Goal: Task Accomplishment & Management: Manage account settings

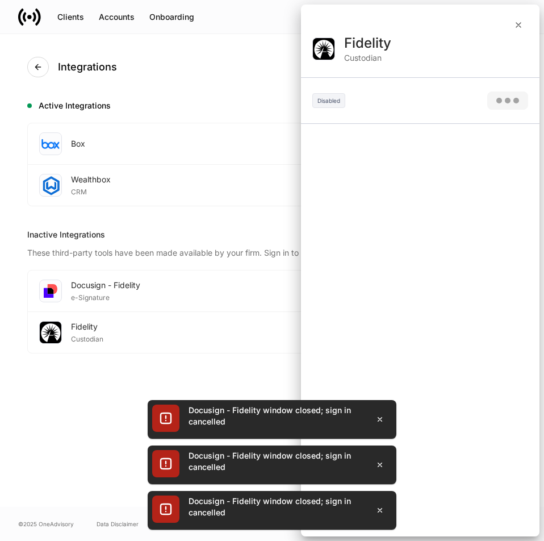
click at [123, 336] on div at bounding box center [272, 270] width 544 height 541
click at [127, 298] on div at bounding box center [272, 270] width 544 height 541
click at [516, 23] on div at bounding box center [272, 270] width 544 height 541
click at [380, 419] on icon "button" at bounding box center [379, 418] width 9 height 9
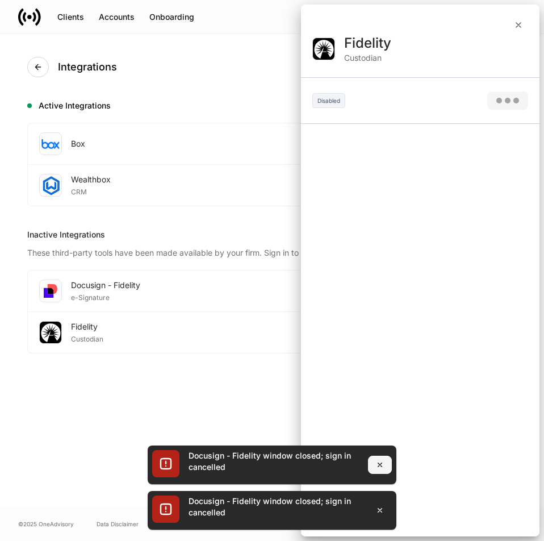
click at [379, 466] on icon "button" at bounding box center [379, 464] width 9 height 9
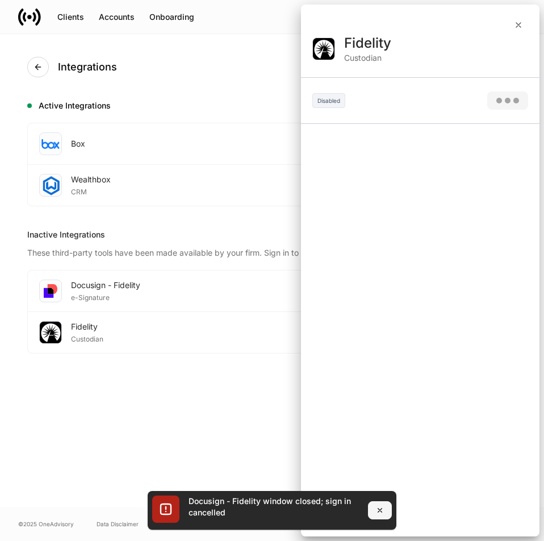
click at [379, 504] on button "button" at bounding box center [380, 510] width 24 height 18
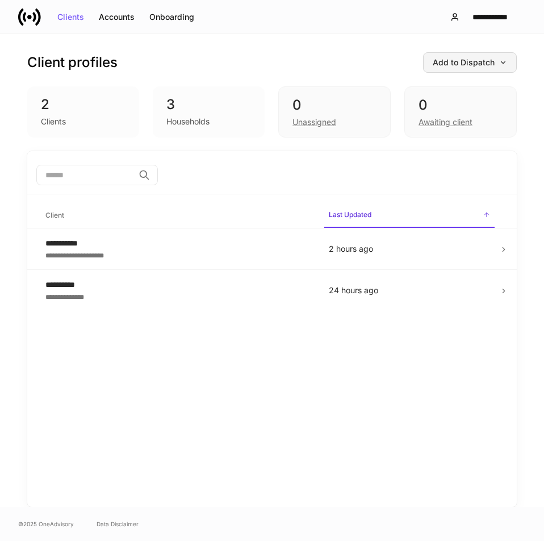
click at [450, 59] on div "Add to Dispatch" at bounding box center [470, 62] width 74 height 8
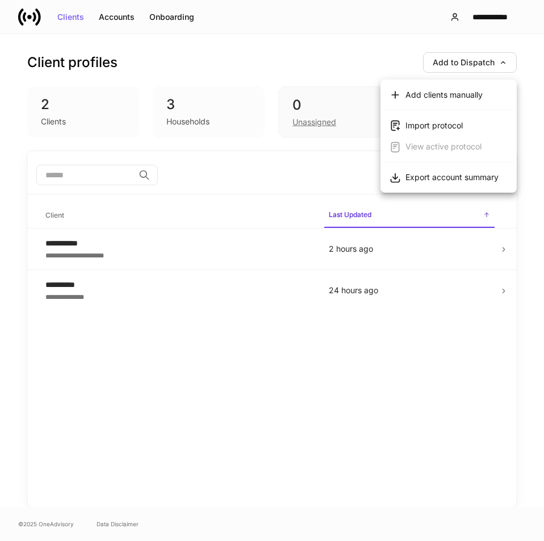
click at [485, 18] on div at bounding box center [272, 270] width 544 height 541
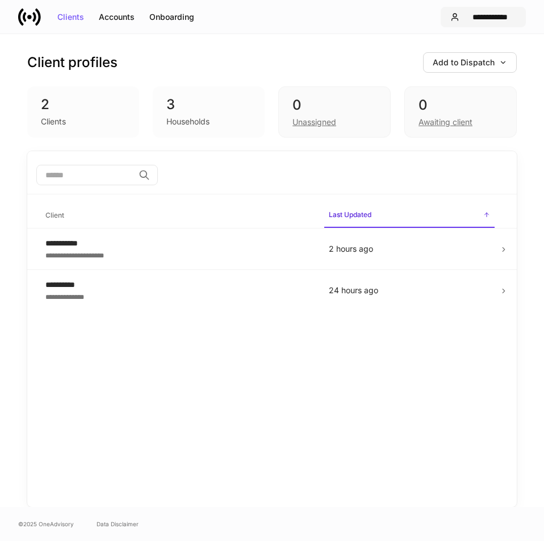
click at [483, 18] on div "**********" at bounding box center [490, 17] width 52 height 8
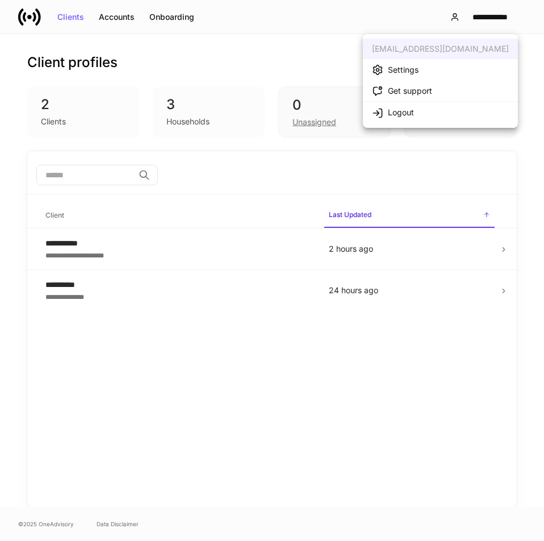
click at [412, 74] on div "Settings" at bounding box center [403, 69] width 31 height 11
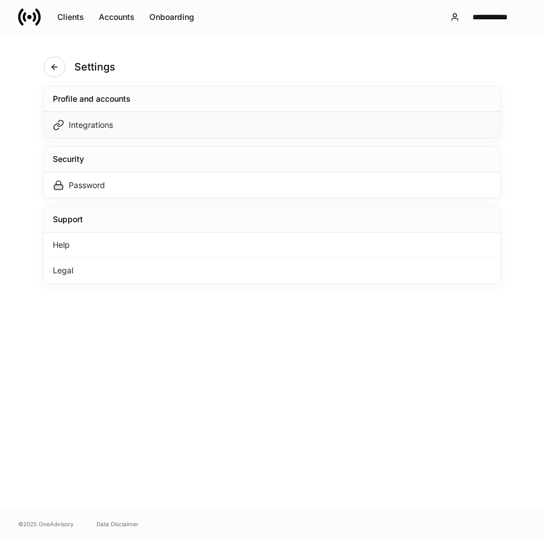
click at [115, 122] on div "Integrations" at bounding box center [272, 125] width 457 height 26
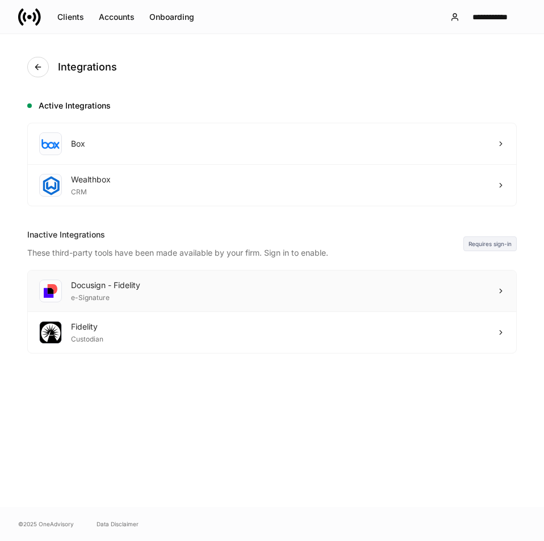
click at [130, 296] on div "e-Signature" at bounding box center [105, 296] width 69 height 11
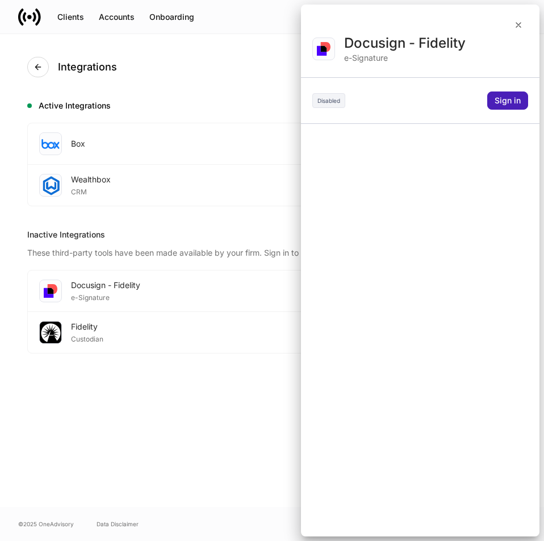
click at [524, 103] on button "Sign in" at bounding box center [507, 100] width 41 height 18
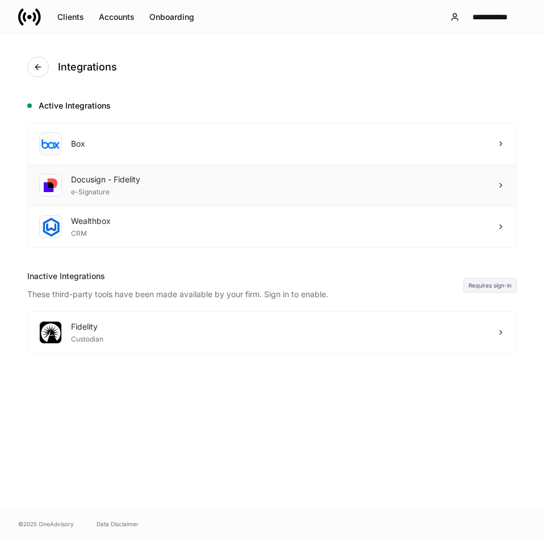
click at [443, 182] on div "Docusign - Fidelity e-Signature" at bounding box center [272, 185] width 488 height 41
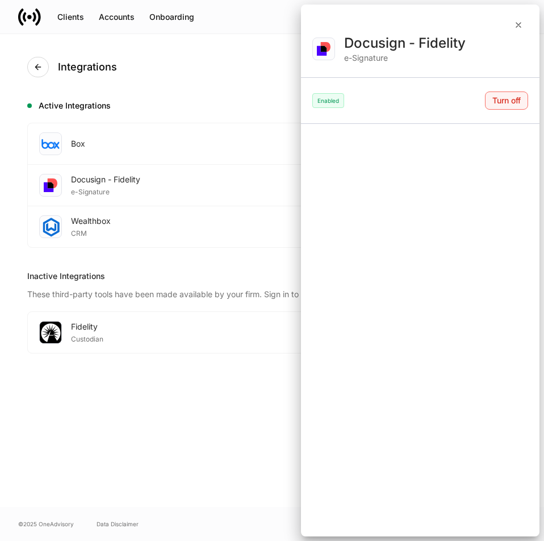
click at [509, 107] on button "Turn off" at bounding box center [506, 100] width 43 height 18
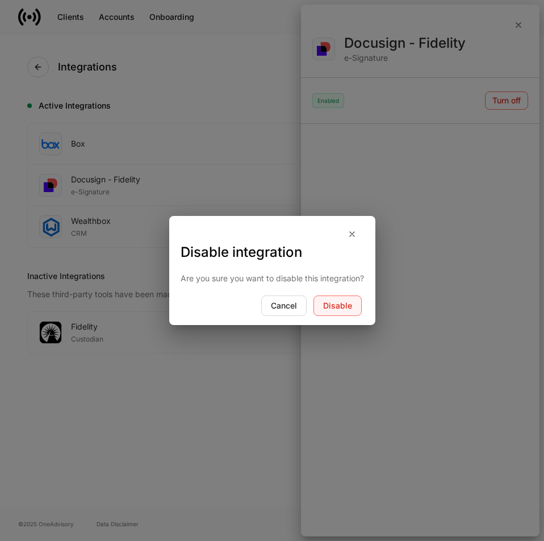
click at [325, 311] on button "Disable" at bounding box center [337, 305] width 48 height 20
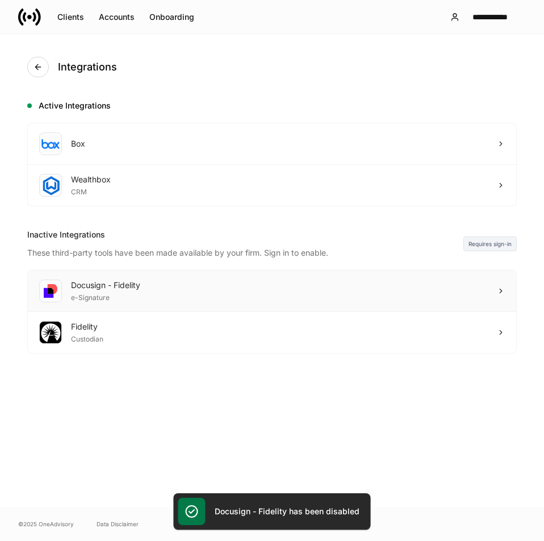
click at [142, 303] on div "Docusign - Fidelity e-Signature" at bounding box center [272, 290] width 488 height 41
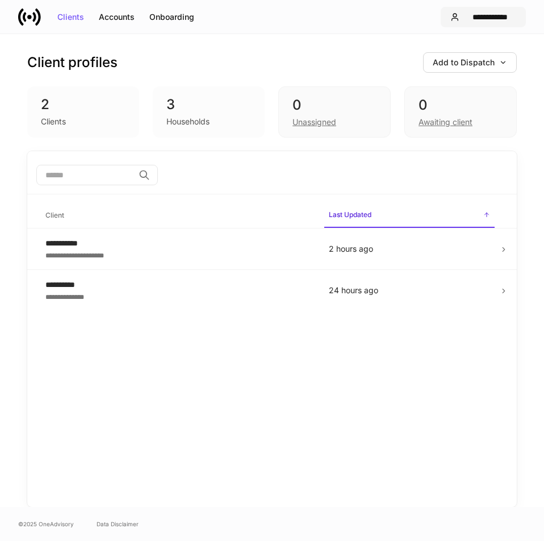
click at [480, 26] on button "**********" at bounding box center [483, 17] width 85 height 20
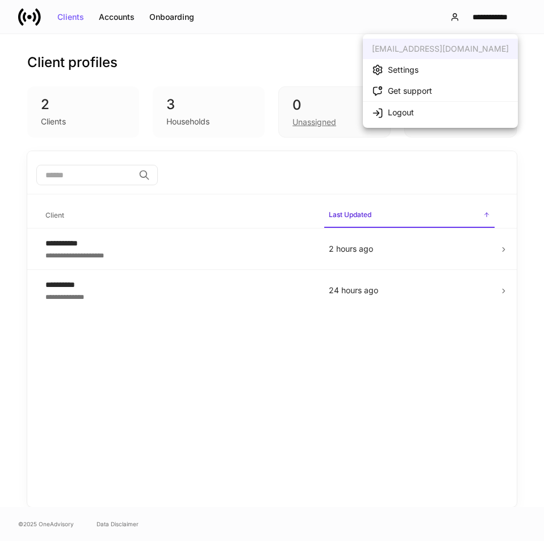
click at [403, 72] on div "Settings" at bounding box center [403, 69] width 31 height 11
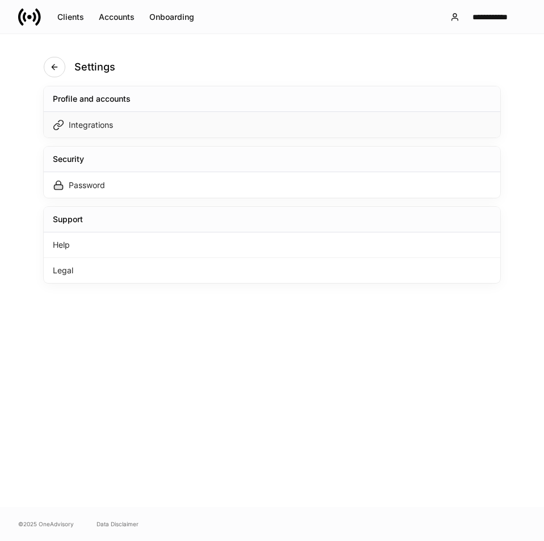
click at [124, 129] on div "Integrations" at bounding box center [272, 125] width 457 height 26
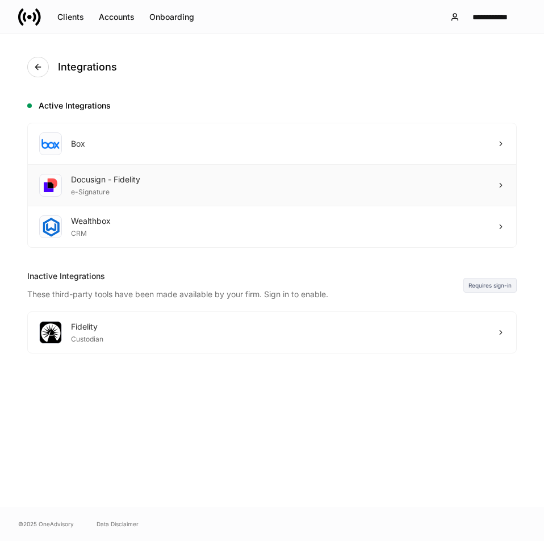
click at [178, 180] on div "Docusign - Fidelity e-Signature" at bounding box center [272, 185] width 488 height 41
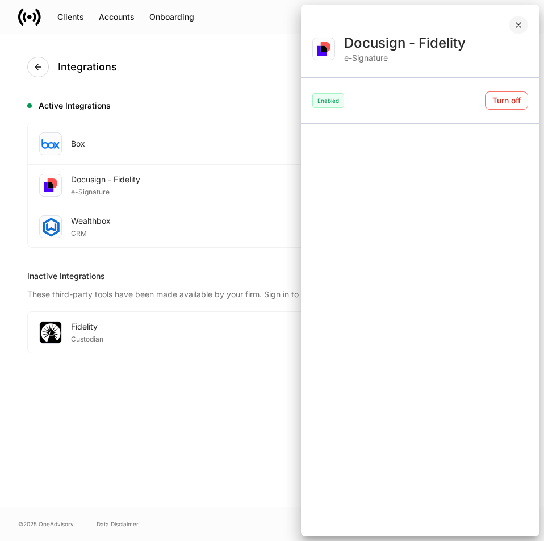
click at [516, 23] on icon "button" at bounding box center [518, 25] width 5 height 5
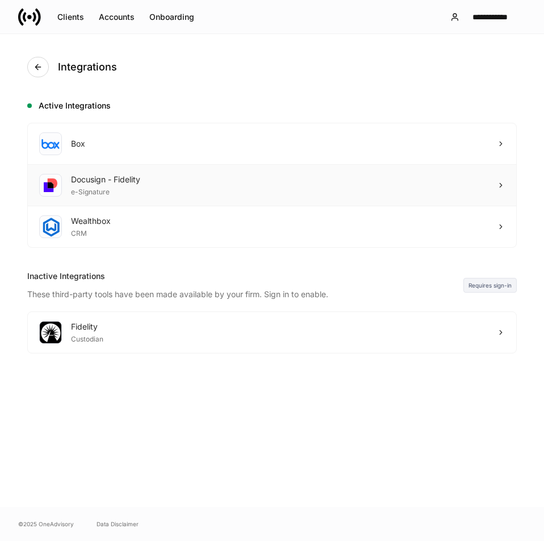
click at [381, 179] on div "Docusign - Fidelity e-Signature" at bounding box center [272, 185] width 488 height 41
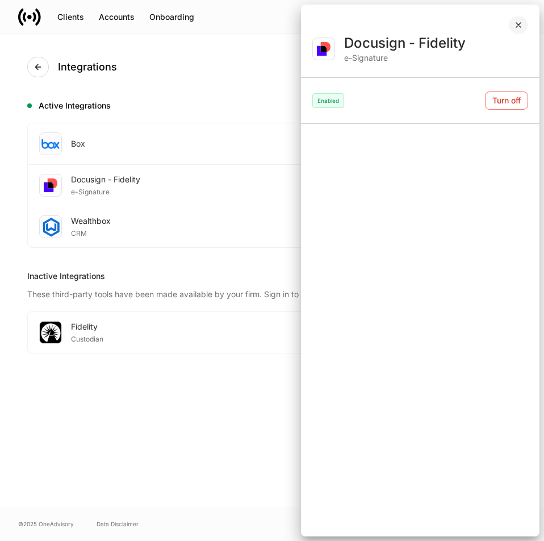
click at [520, 26] on icon "button" at bounding box center [518, 25] width 5 height 5
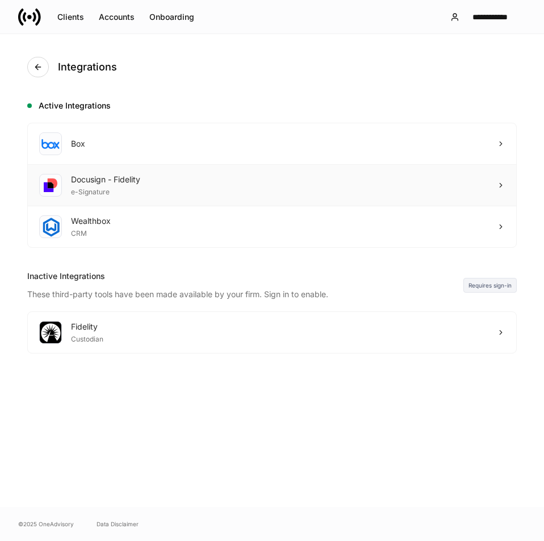
click at [417, 186] on div "Docusign - Fidelity e-Signature" at bounding box center [272, 185] width 488 height 41
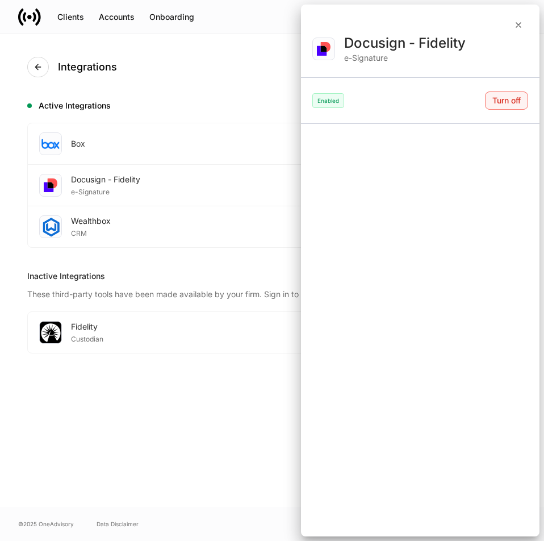
click at [505, 108] on button "Turn off" at bounding box center [506, 100] width 43 height 18
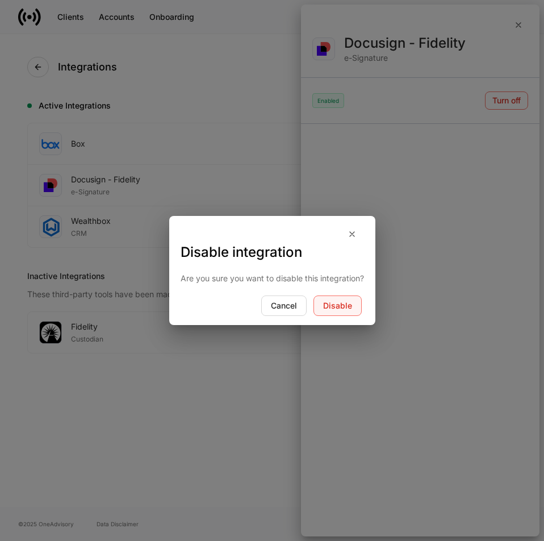
click at [336, 299] on button "Disable" at bounding box center [337, 305] width 48 height 20
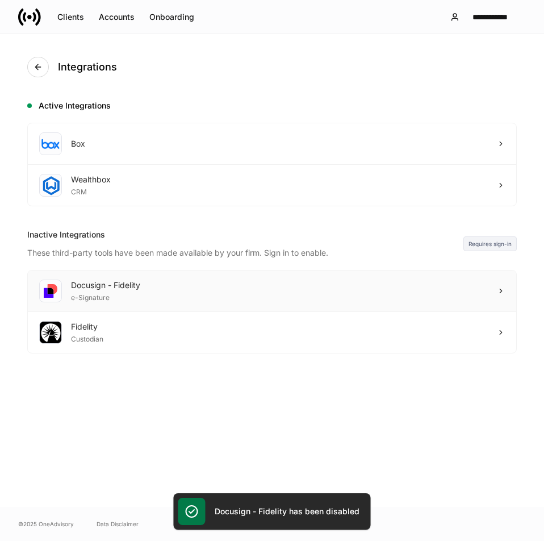
click at [125, 307] on div "Docusign - Fidelity e-Signature" at bounding box center [272, 290] width 488 height 41
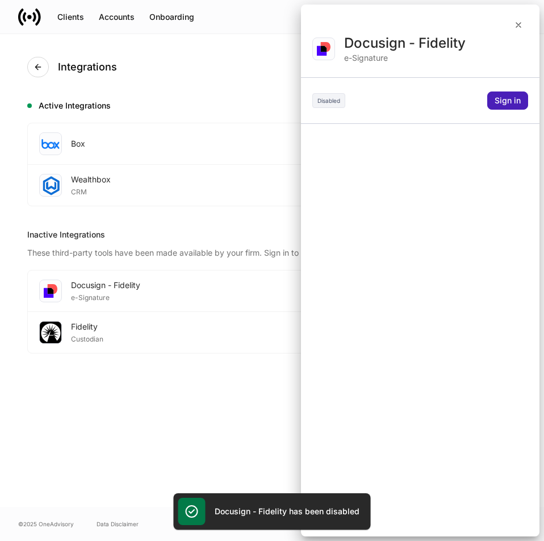
click at [505, 106] on button "Sign in" at bounding box center [507, 100] width 41 height 18
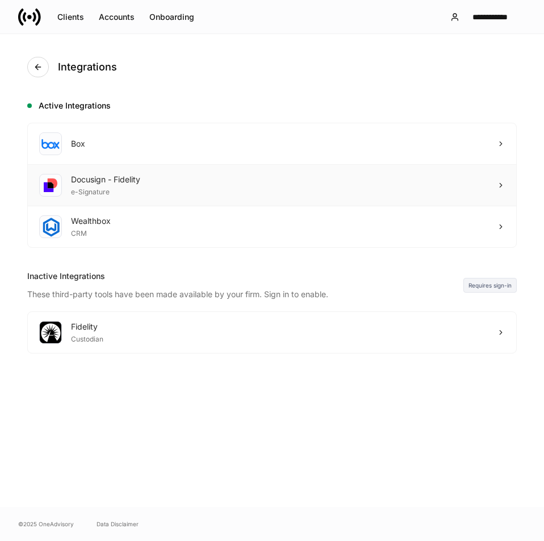
click at [157, 183] on div "Docusign - Fidelity e-Signature" at bounding box center [272, 185] width 488 height 41
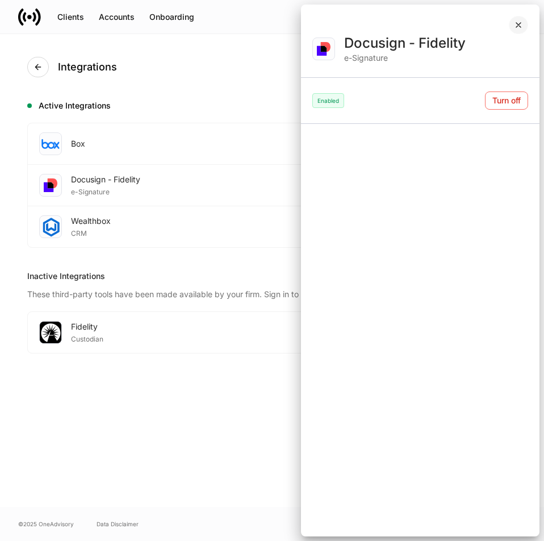
click at [516, 23] on icon "button" at bounding box center [518, 24] width 9 height 9
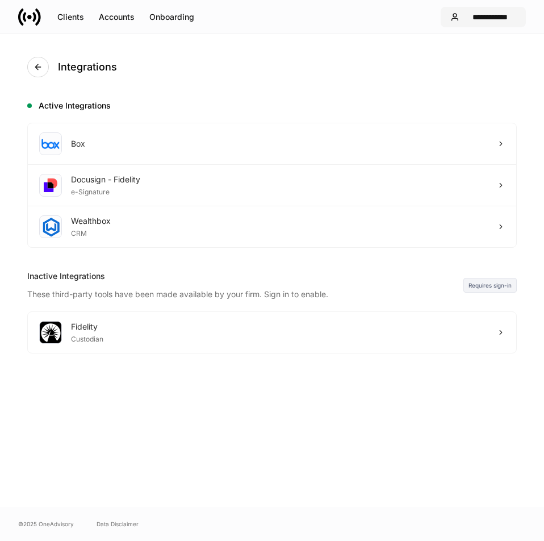
click at [485, 18] on div "**********" at bounding box center [490, 17] width 52 height 8
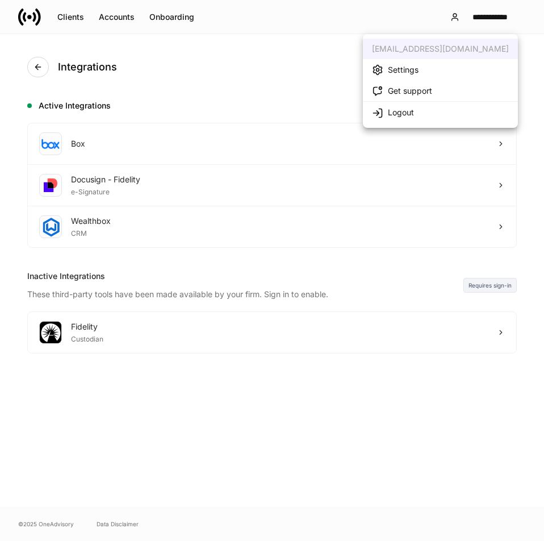
click at [410, 74] on div "Settings" at bounding box center [403, 69] width 31 height 11
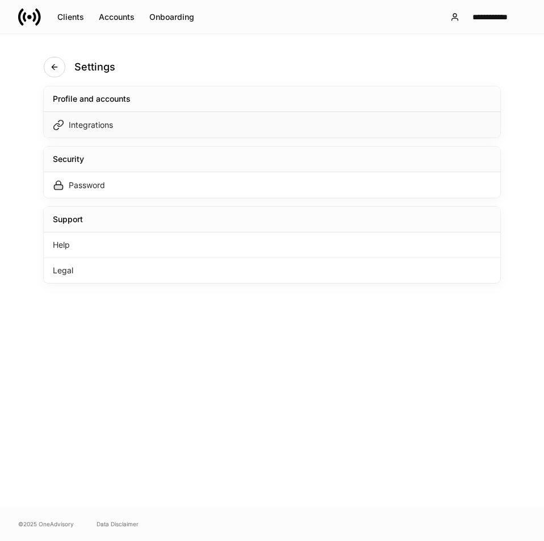
click at [97, 127] on div "Integrations" at bounding box center [91, 124] width 44 height 11
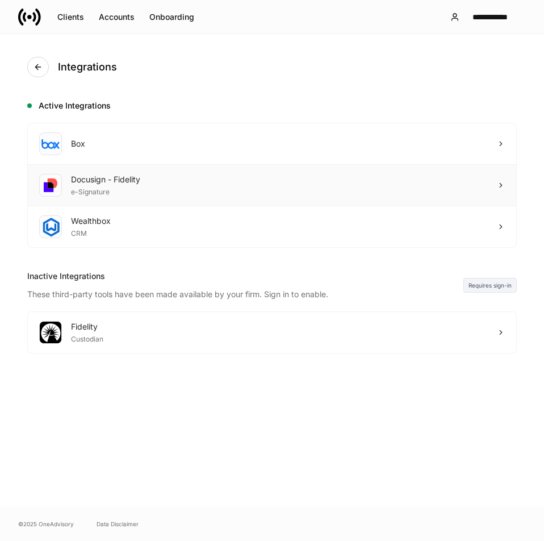
click at [447, 200] on div "Docusign - Fidelity e-Signature" at bounding box center [272, 185] width 488 height 41
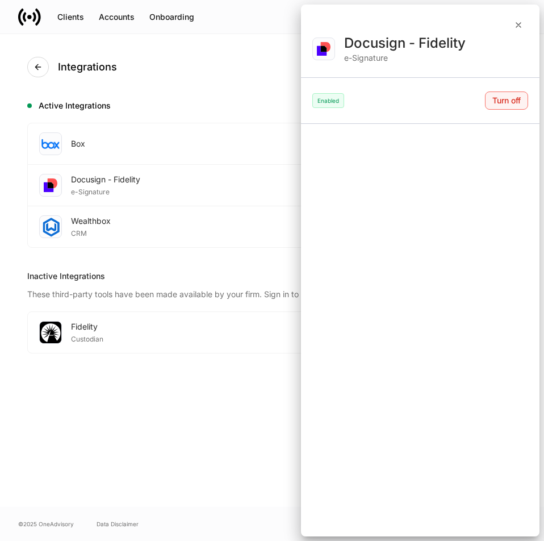
click at [505, 95] on button "Turn off" at bounding box center [506, 100] width 43 height 18
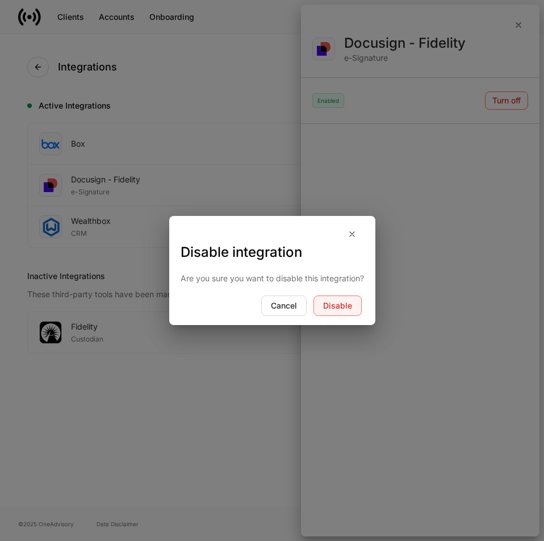
click at [345, 307] on div "Disable" at bounding box center [337, 306] width 29 height 8
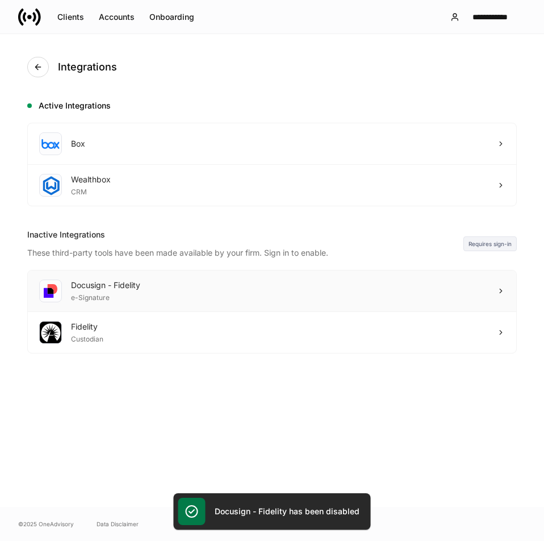
click at [241, 286] on div "Docusign - Fidelity e-Signature" at bounding box center [272, 290] width 488 height 41
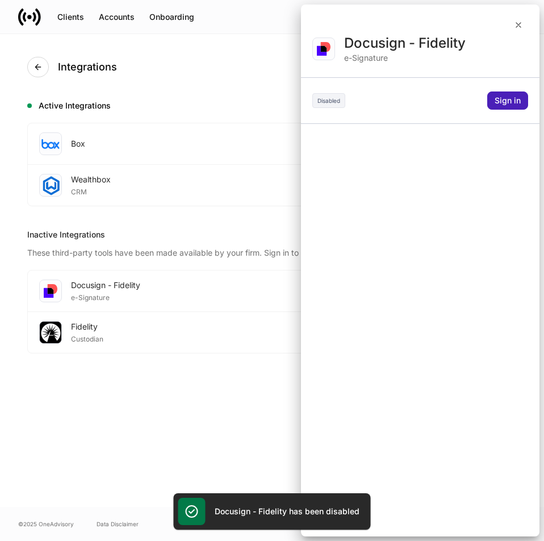
click at [512, 98] on div "Sign in" at bounding box center [508, 101] width 26 height 8
